Goal: Task Accomplishment & Management: Manage account settings

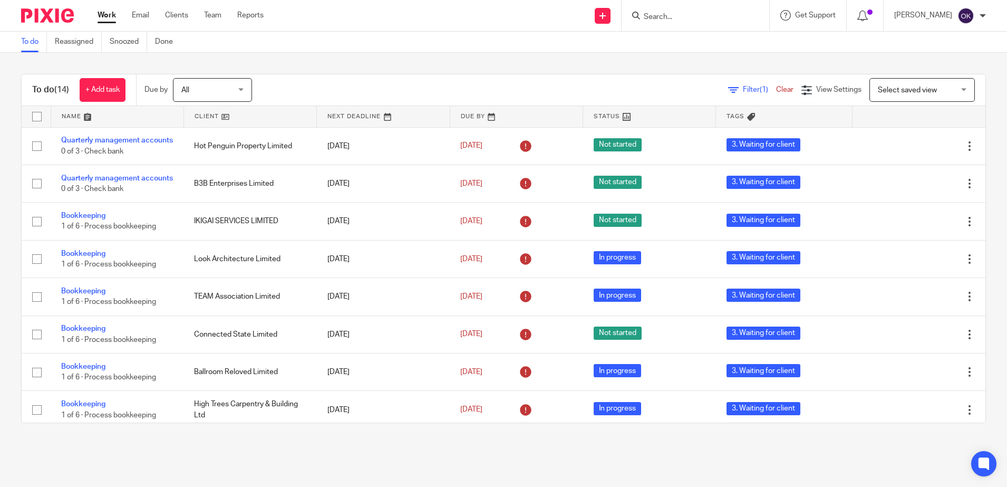
scroll to position [151, 0]
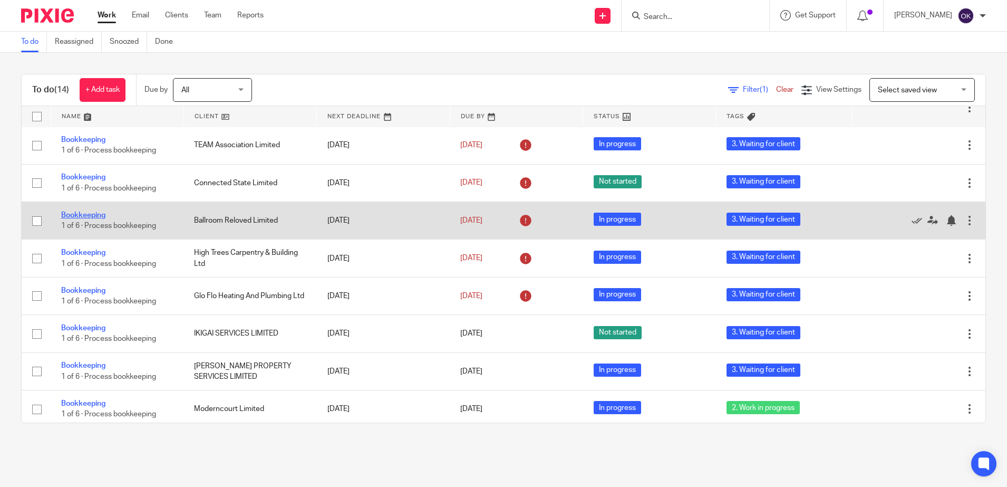
click at [78, 219] on link "Bookkeeping" at bounding box center [83, 214] width 44 height 7
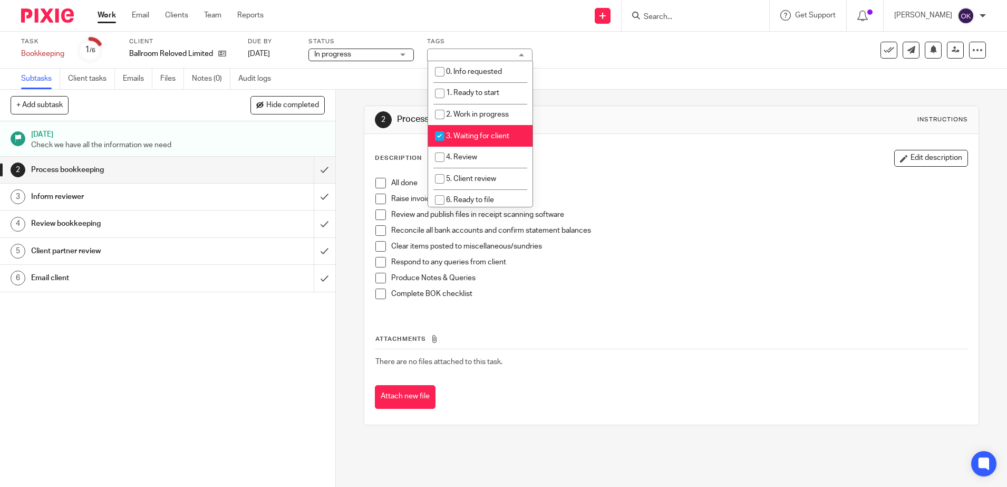
click at [437, 136] on input "checkbox" at bounding box center [440, 136] width 20 height 20
checkbox input "false"
click at [438, 113] on input "checkbox" at bounding box center [440, 114] width 20 height 20
checkbox input "true"
click at [42, 21] on img at bounding box center [47, 15] width 53 height 14
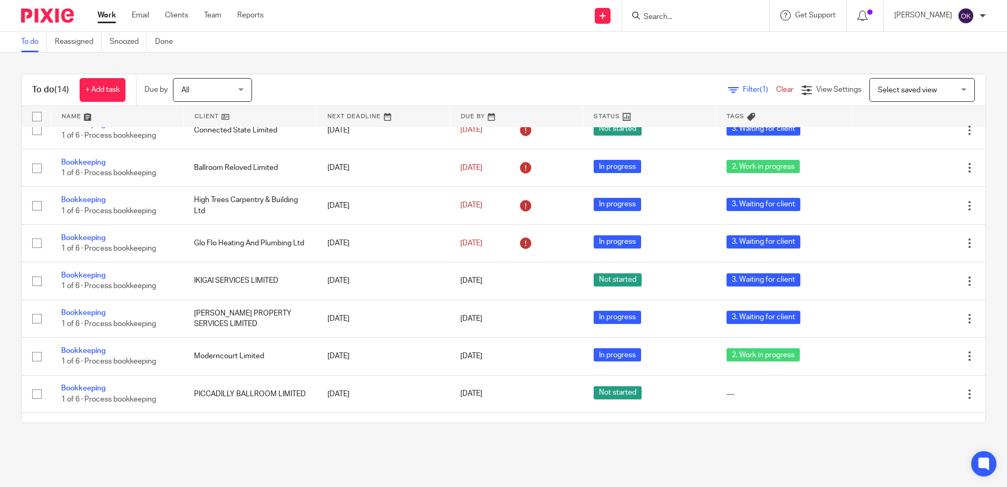
scroll to position [243, 0]
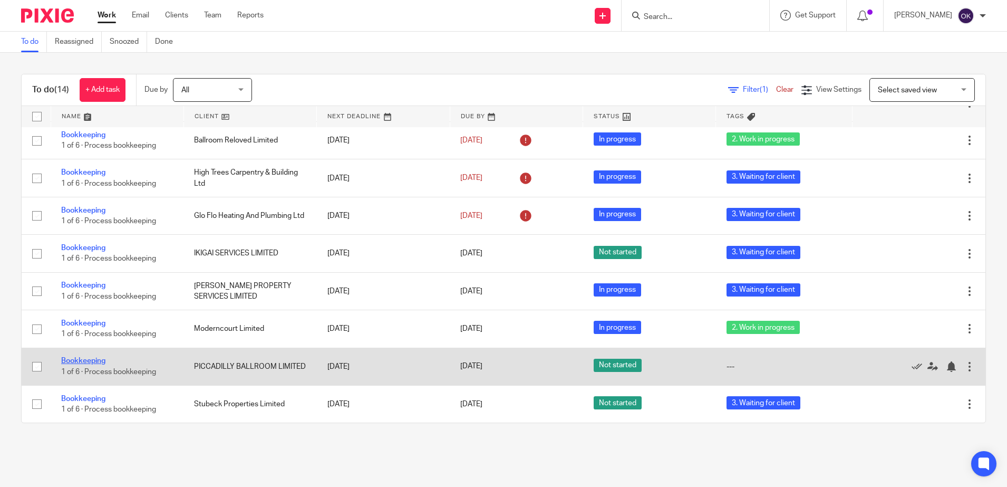
click at [89, 357] on link "Bookkeeping" at bounding box center [83, 360] width 44 height 7
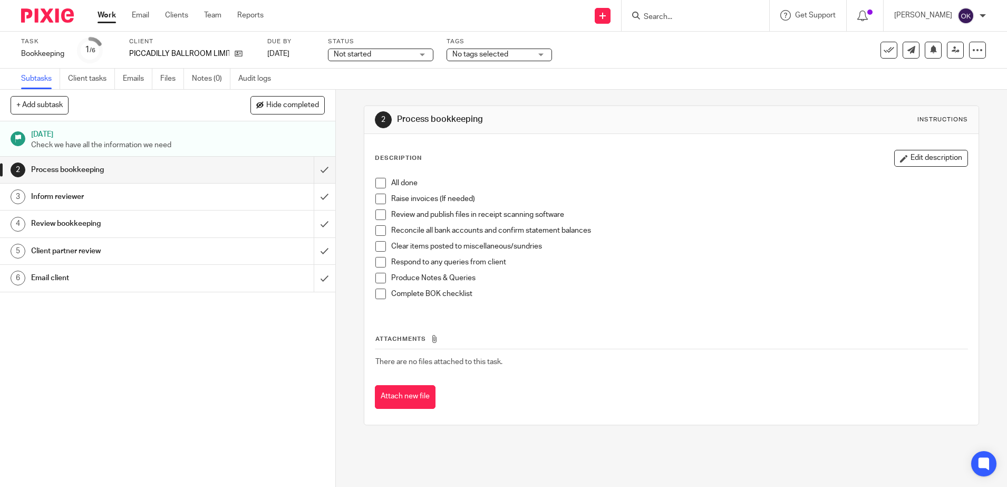
click at [357, 54] on span "Not started" at bounding box center [352, 54] width 37 height 7
click at [352, 96] on span "In progress" at bounding box center [353, 92] width 37 height 7
click at [463, 59] on span "No tags selected" at bounding box center [492, 54] width 79 height 11
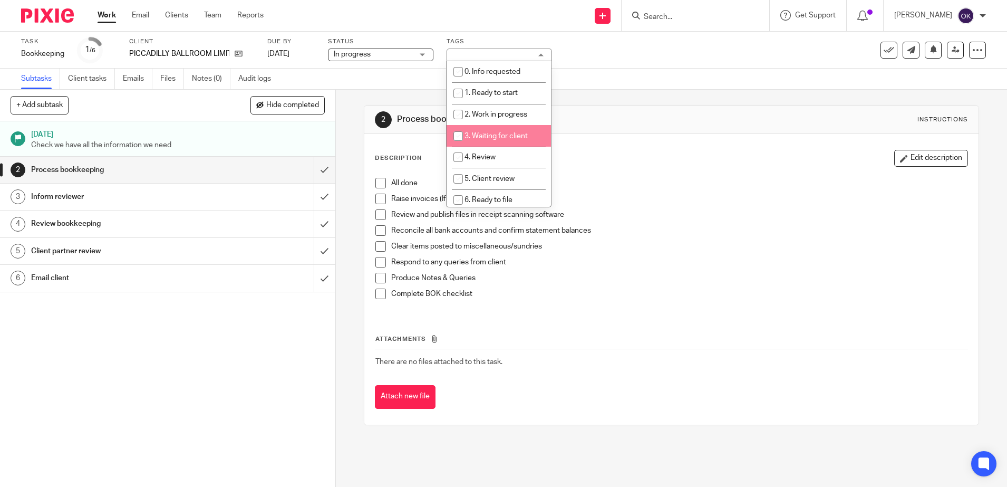
click at [465, 136] on input "checkbox" at bounding box center [458, 136] width 20 height 20
checkbox input "true"
click at [64, 20] on img at bounding box center [47, 15] width 53 height 14
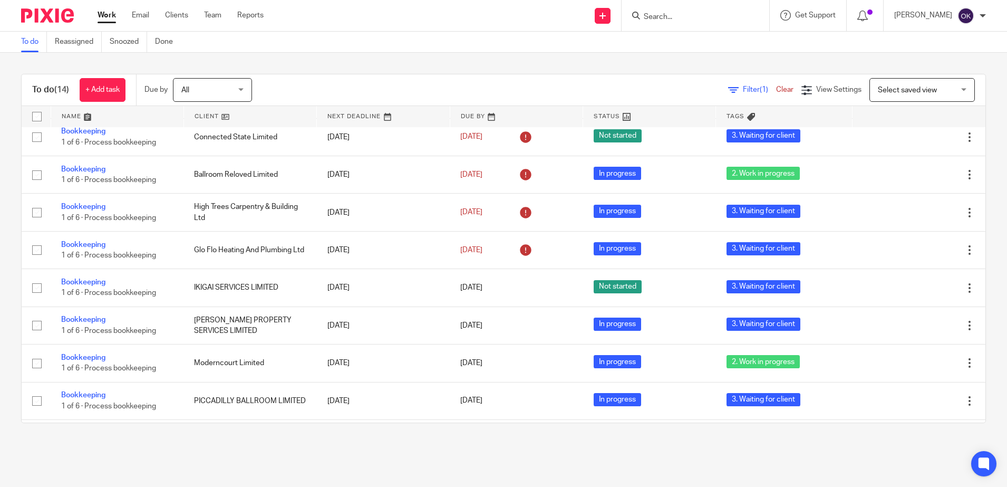
scroll to position [243, 0]
